Goal: Task Accomplishment & Management: Manage account settings

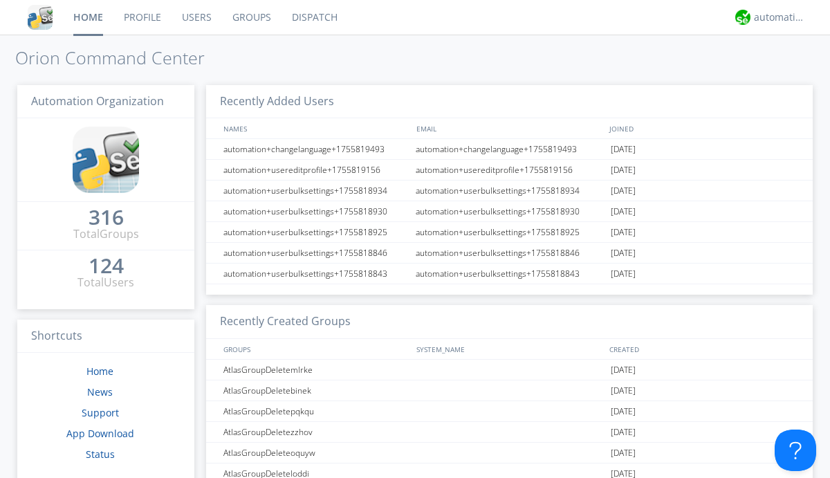
click at [250, 17] on link "Groups" at bounding box center [251, 17] width 59 height 35
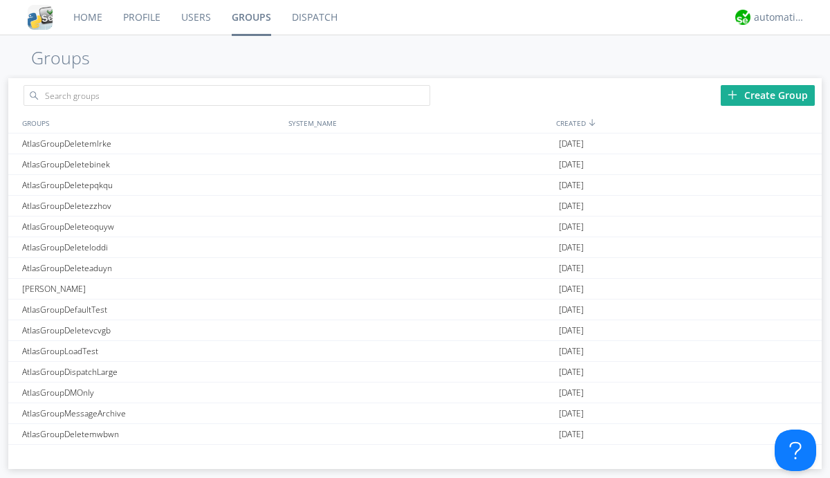
click at [768, 95] on div "Create Group" at bounding box center [768, 95] width 94 height 21
click at [250, 17] on link "Groups" at bounding box center [251, 17] width 60 height 35
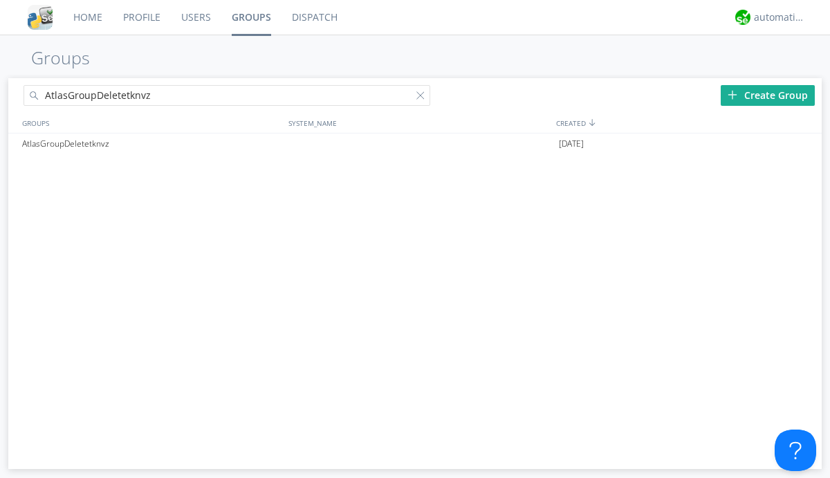
type input "AtlasGroupDeletetknvz"
click at [423, 98] on div at bounding box center [423, 98] width 14 height 14
type input "AtlasGroupDeletetknvz"
click at [804, 144] on div at bounding box center [805, 143] width 14 height 11
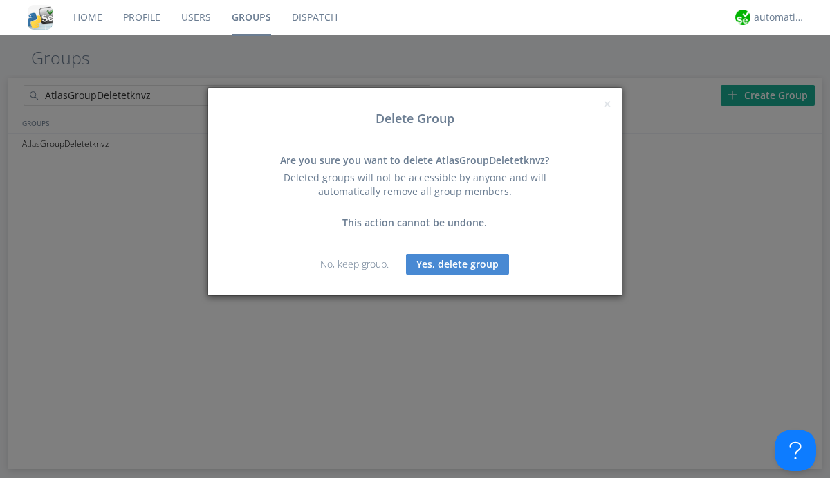
click at [458, 264] on button "Yes, delete group" at bounding box center [457, 264] width 103 height 21
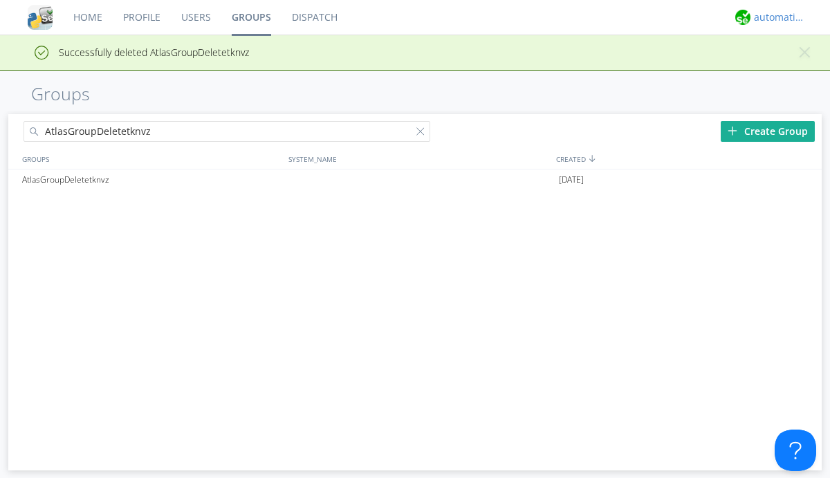
click at [776, 17] on div "automation+atlas" at bounding box center [780, 17] width 52 height 14
